Goal: Communication & Community: Ask a question

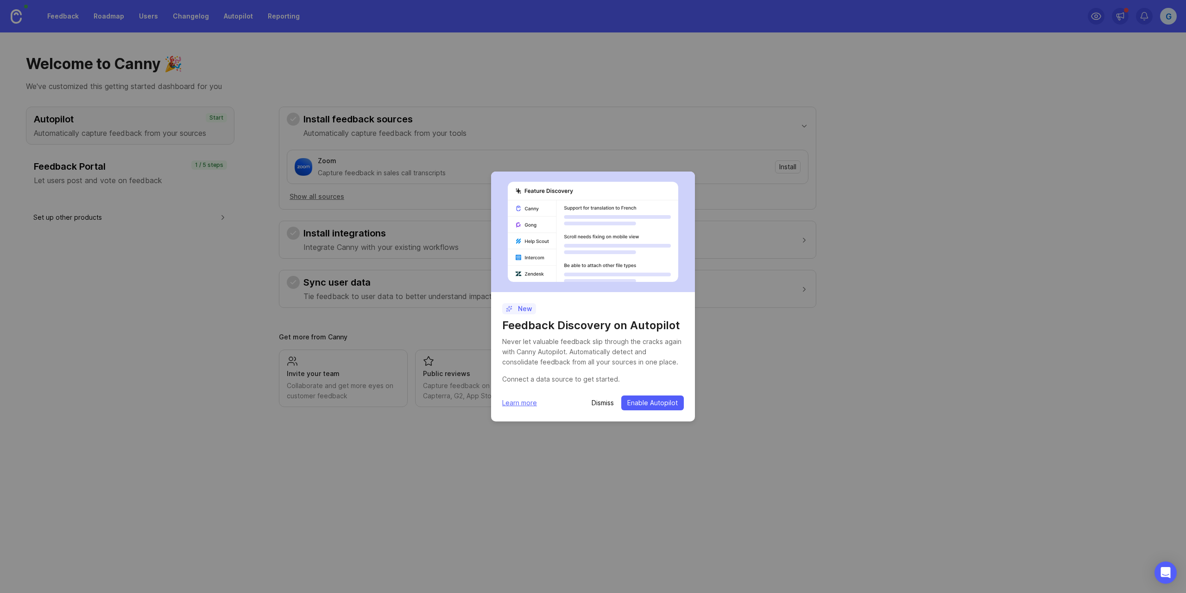
click at [609, 400] on p "Dismiss" at bounding box center [603, 402] width 22 height 9
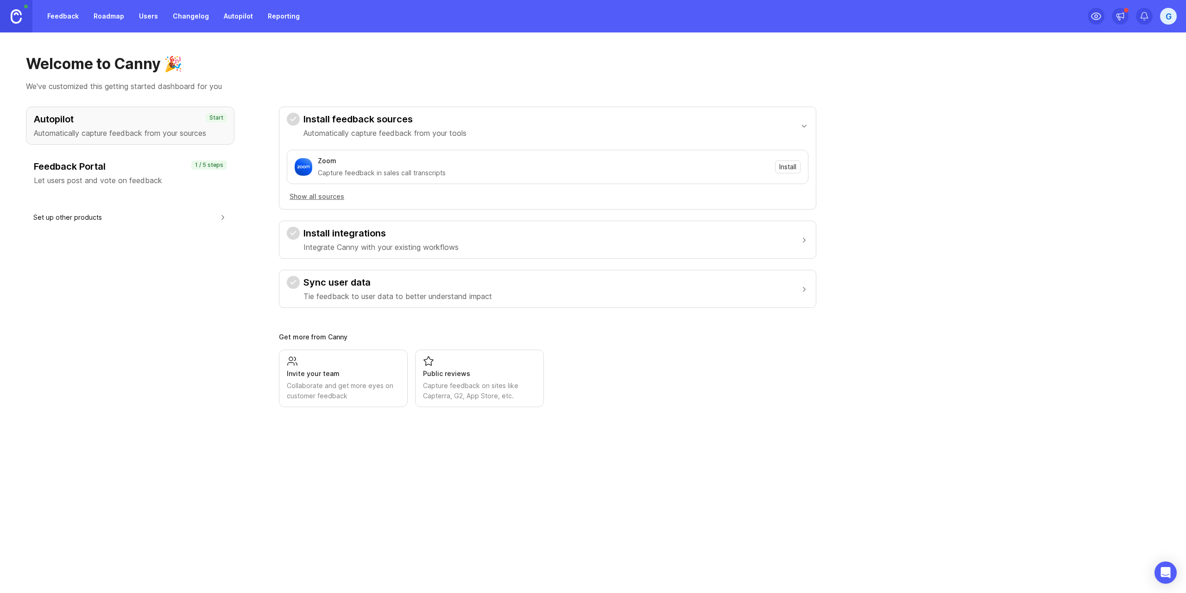
click at [270, 23] on link "Reporting" at bounding box center [283, 16] width 43 height 17
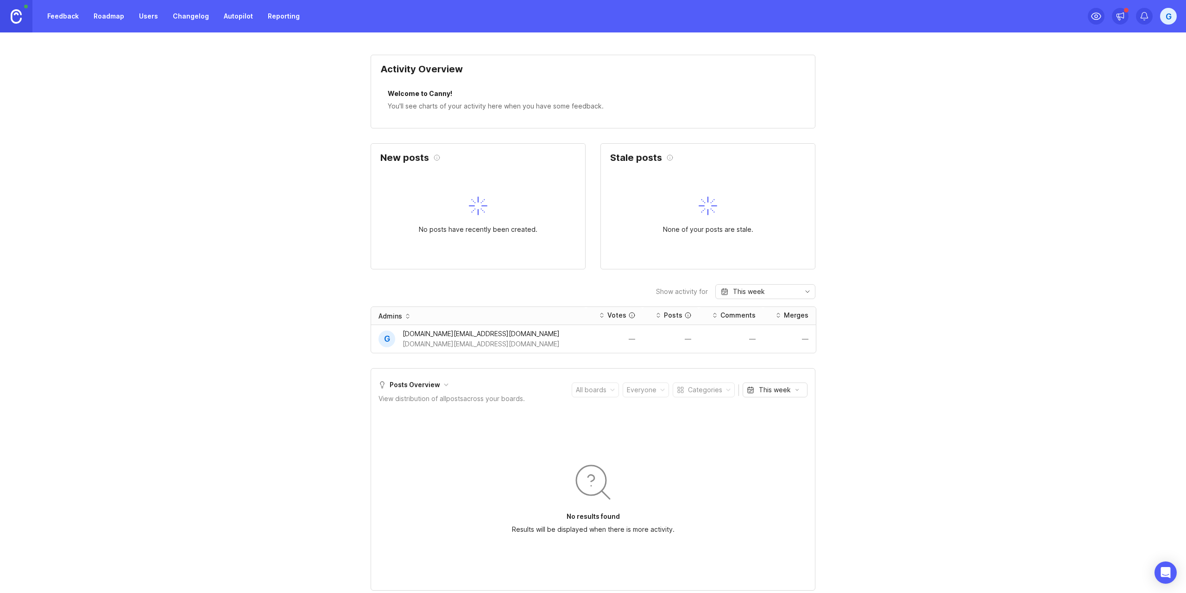
click at [59, 14] on link "Feedback" at bounding box center [63, 16] width 43 height 17
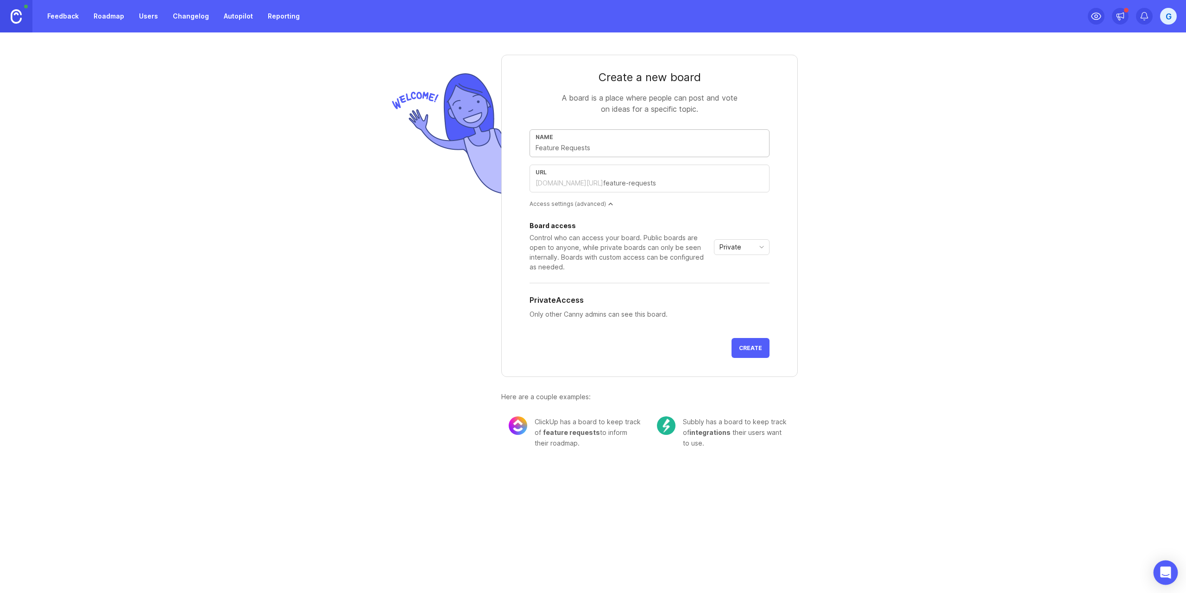
click at [1167, 572] on icon "Open Intercom Messenger" at bounding box center [1165, 572] width 11 height 12
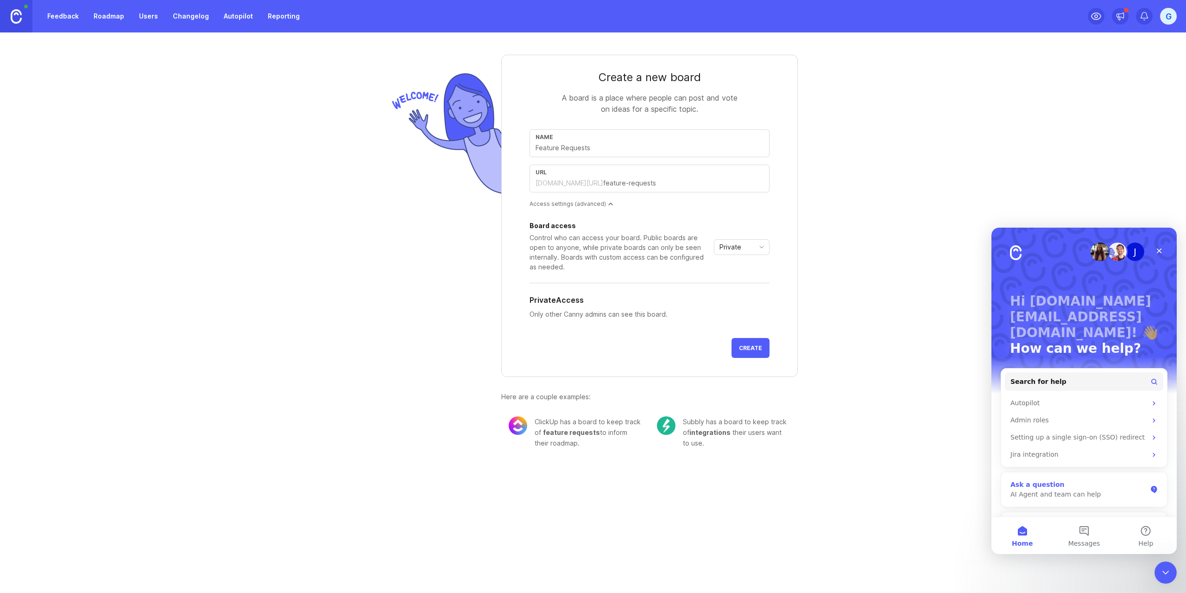
click at [1052, 489] on div "AI Agent and team can help" at bounding box center [1079, 494] width 136 height 10
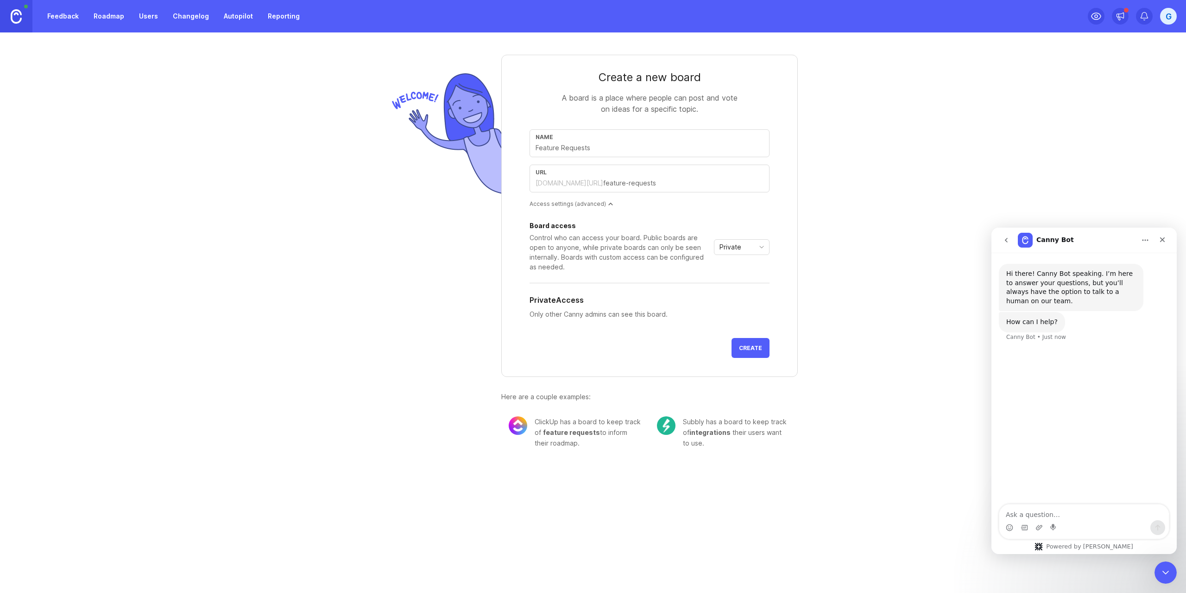
type textarea "d"
type textarea "안녕하세요,"
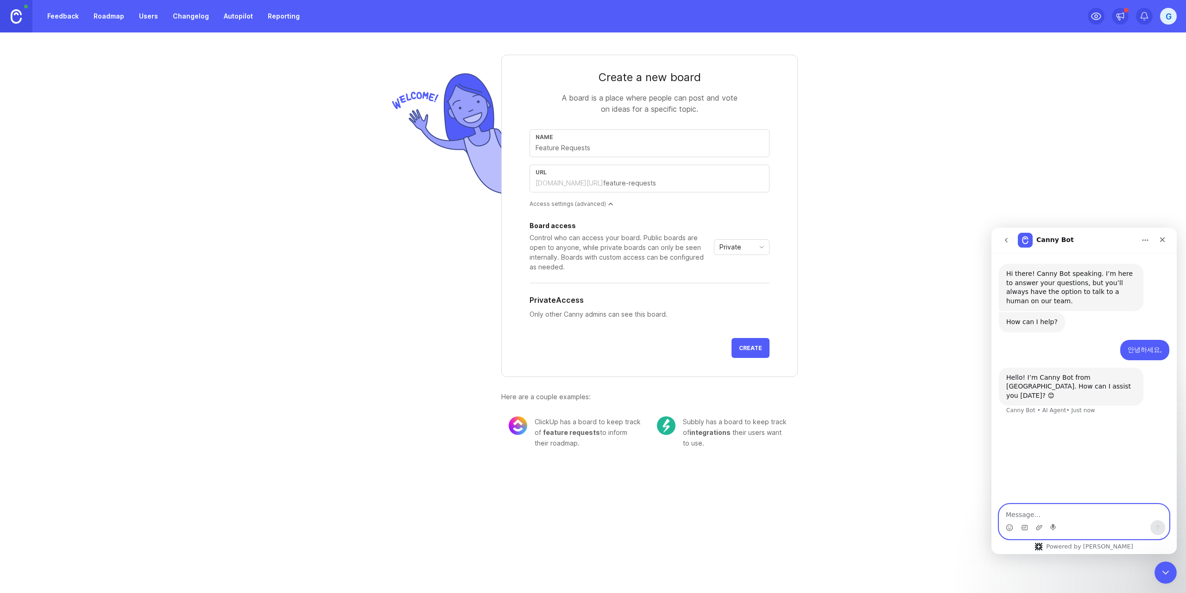
click at [1027, 512] on textarea "Message…" at bounding box center [1085, 512] width 170 height 16
paste textarea "We’d like to integrate [DOMAIN_NAME] surveys into our mobile app. Our app suppo…"
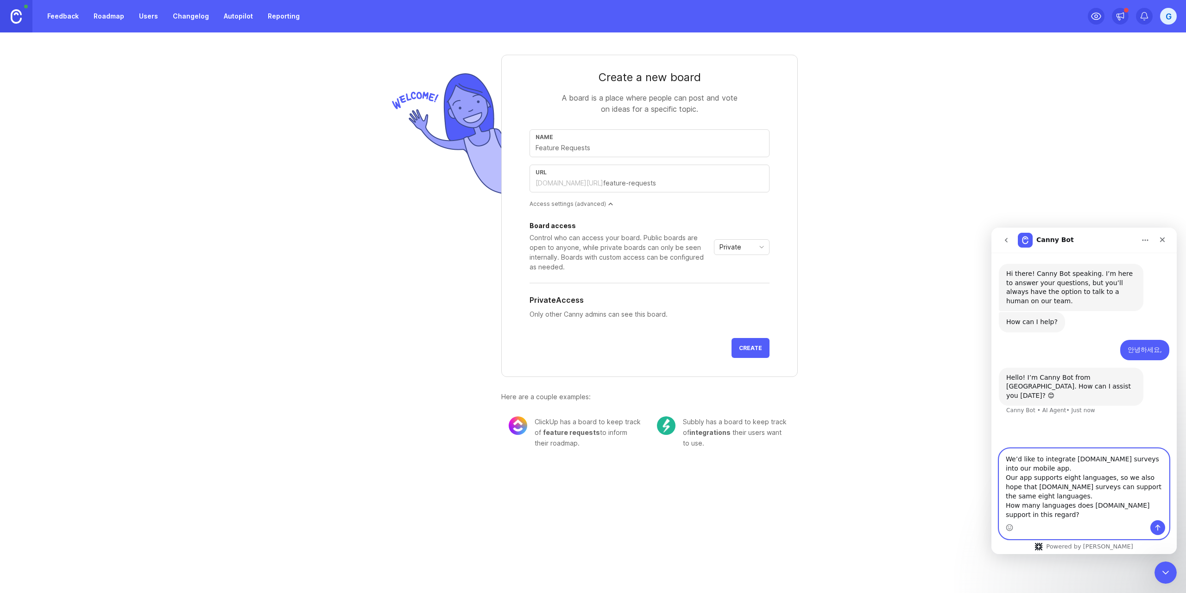
scroll to position [6, 0]
type textarea "We’d like to integrate [DOMAIN_NAME] surveys into our mobile app. Our app suppo…"
click at [1156, 526] on icon "Send a message…" at bounding box center [1158, 528] width 5 height 6
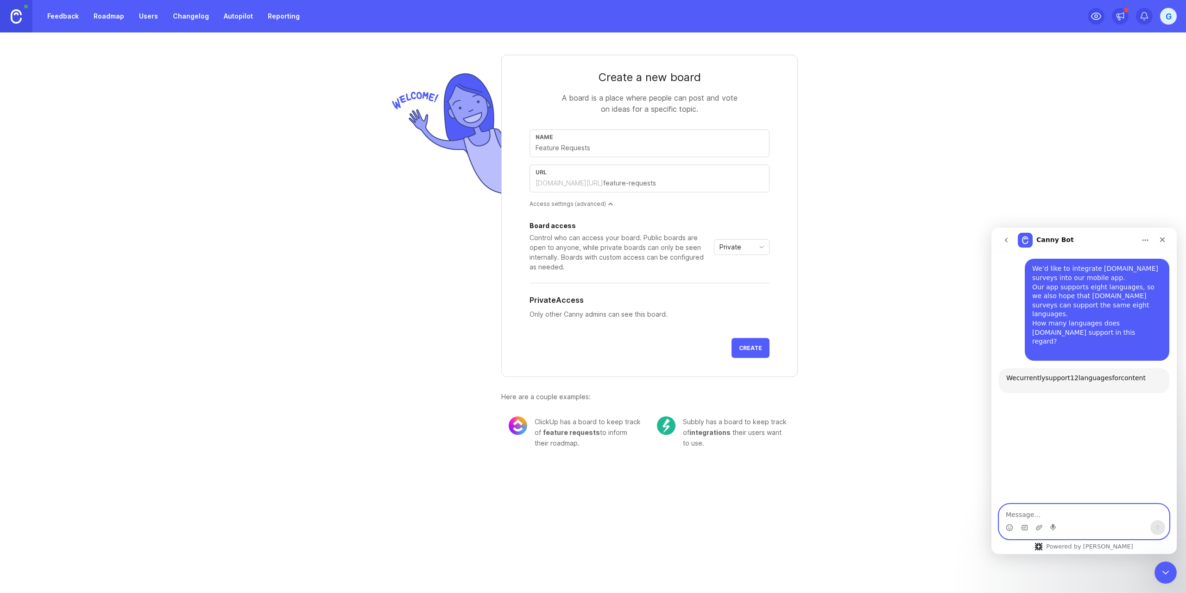
scroll to position [154, 0]
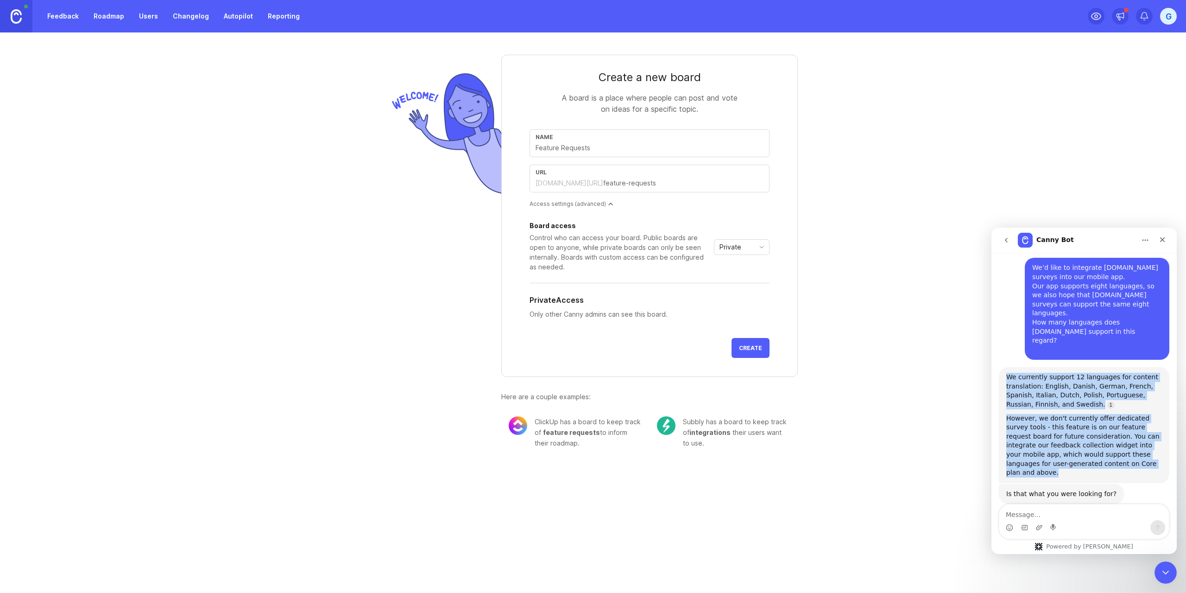
drag, startPoint x: 1147, startPoint y: 436, endPoint x: 1006, endPoint y: 353, distance: 163.5
click at [1006, 367] on div "We currently support 12 languages for content translation: English, Danish, Ger…" at bounding box center [1084, 425] width 171 height 116
copy div "We currently support 12 languages for content translation: English, Danish, Ger…"
